Goal: Book appointment/travel/reservation

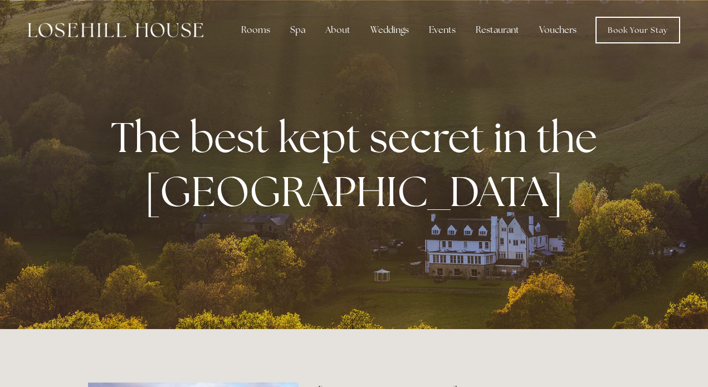
scroll to position [257, 0]
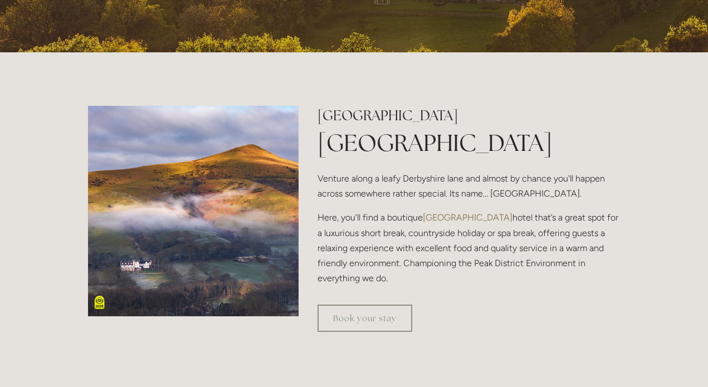
scroll to position [279, 0]
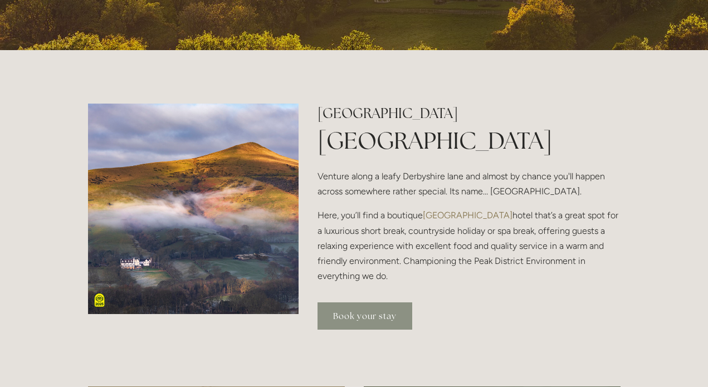
click at [358, 317] on link "Book your stay" at bounding box center [364, 315] width 95 height 27
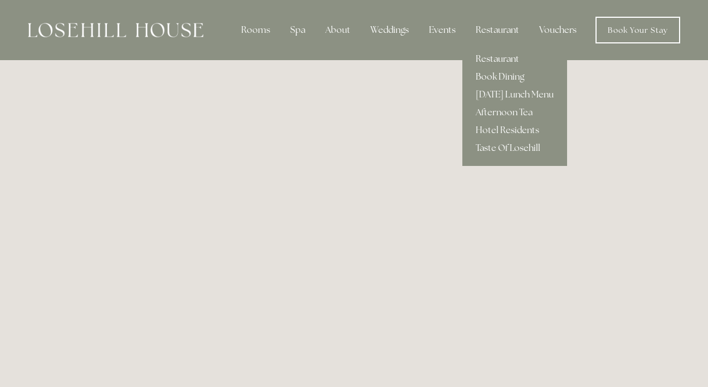
click at [494, 60] on link "Restaurant" at bounding box center [514, 59] width 105 height 18
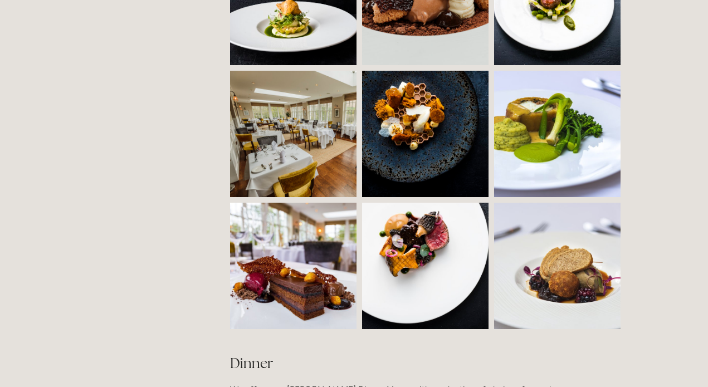
scroll to position [1002, 0]
